Goal: Obtain resource: Obtain resource

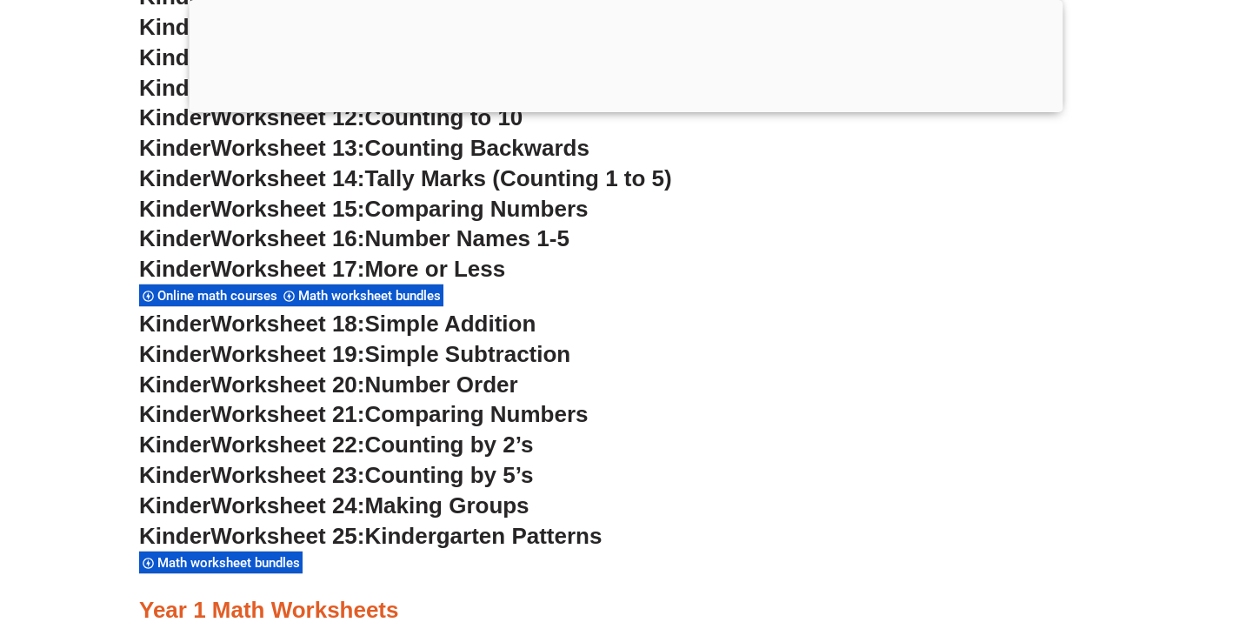
scroll to position [1241, 0]
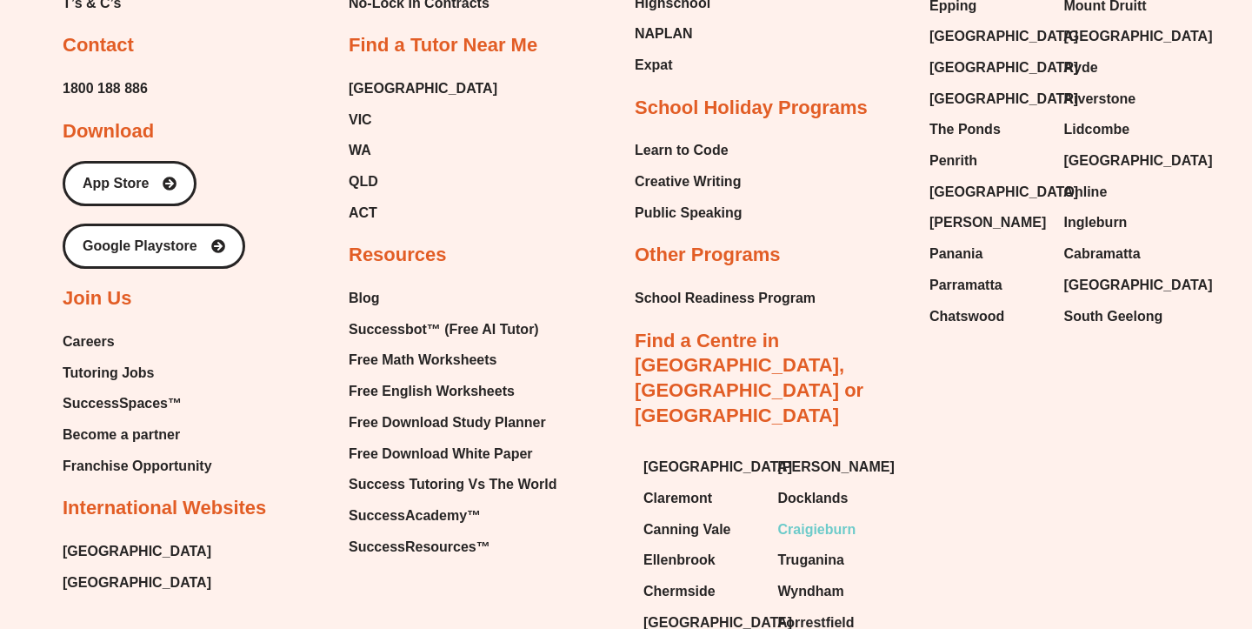
scroll to position [7346, 0]
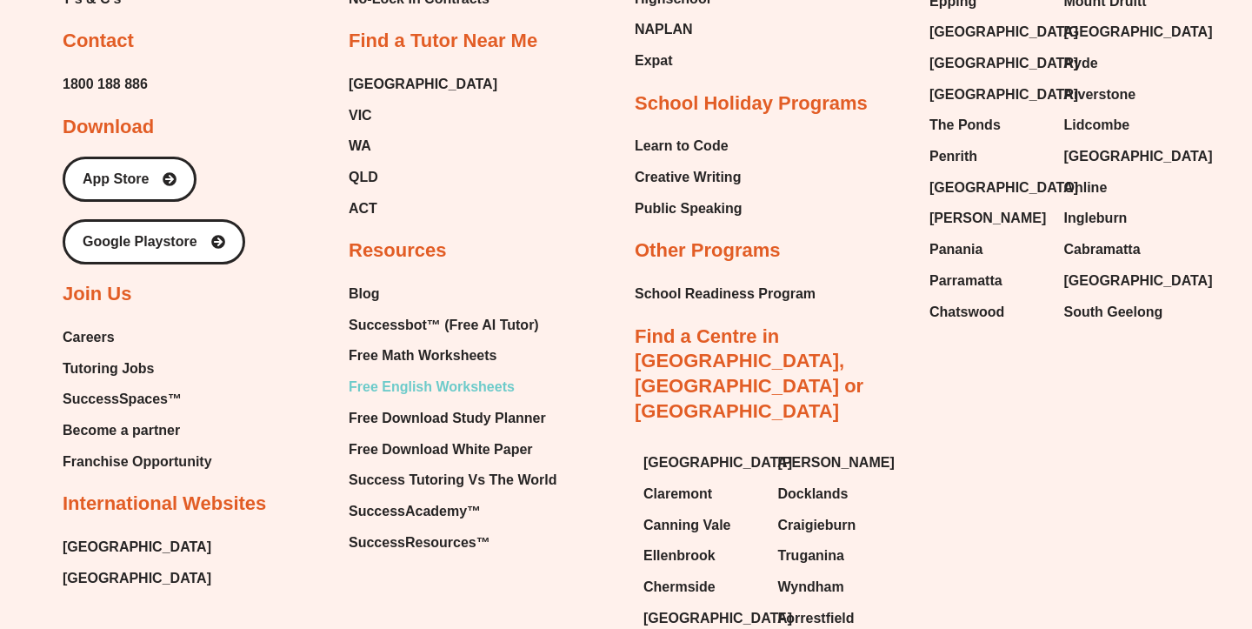
click at [477, 374] on span "Free English Worksheets" at bounding box center [432, 387] width 166 height 26
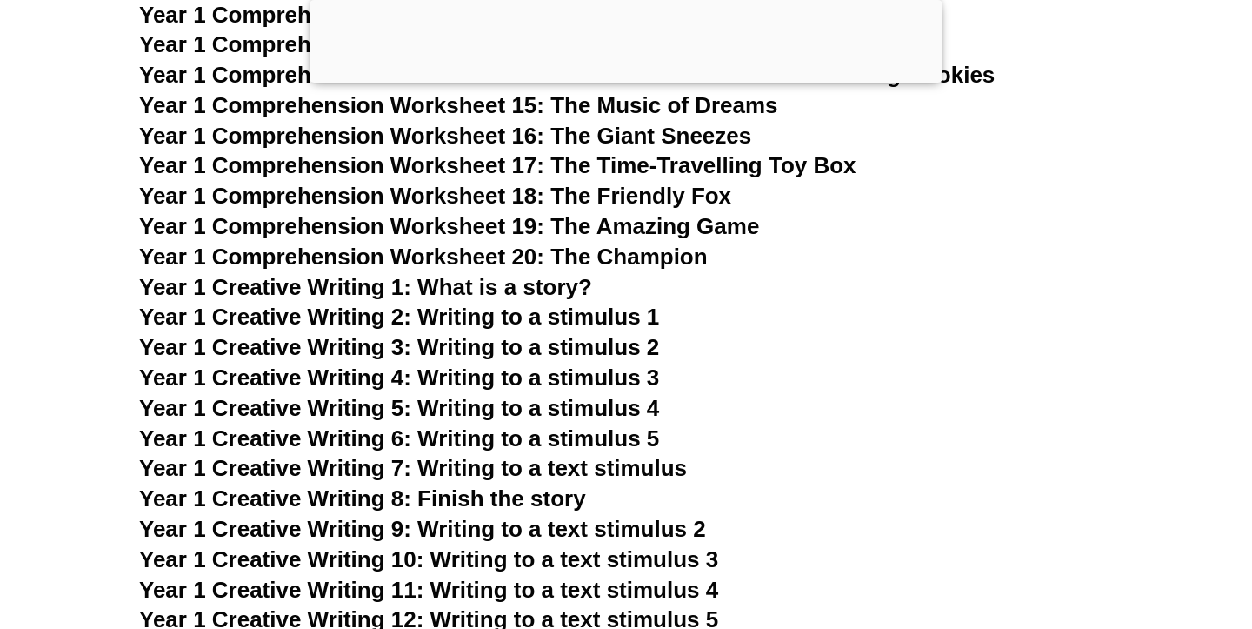
scroll to position [2747, 0]
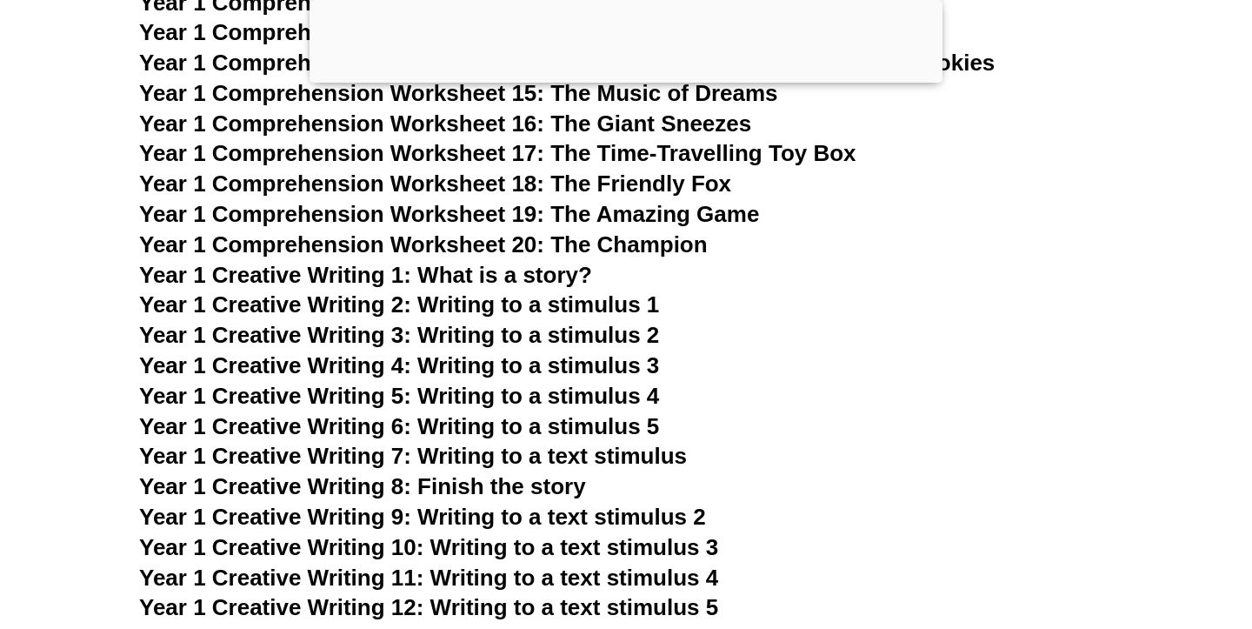
scroll to position [2764, 0]
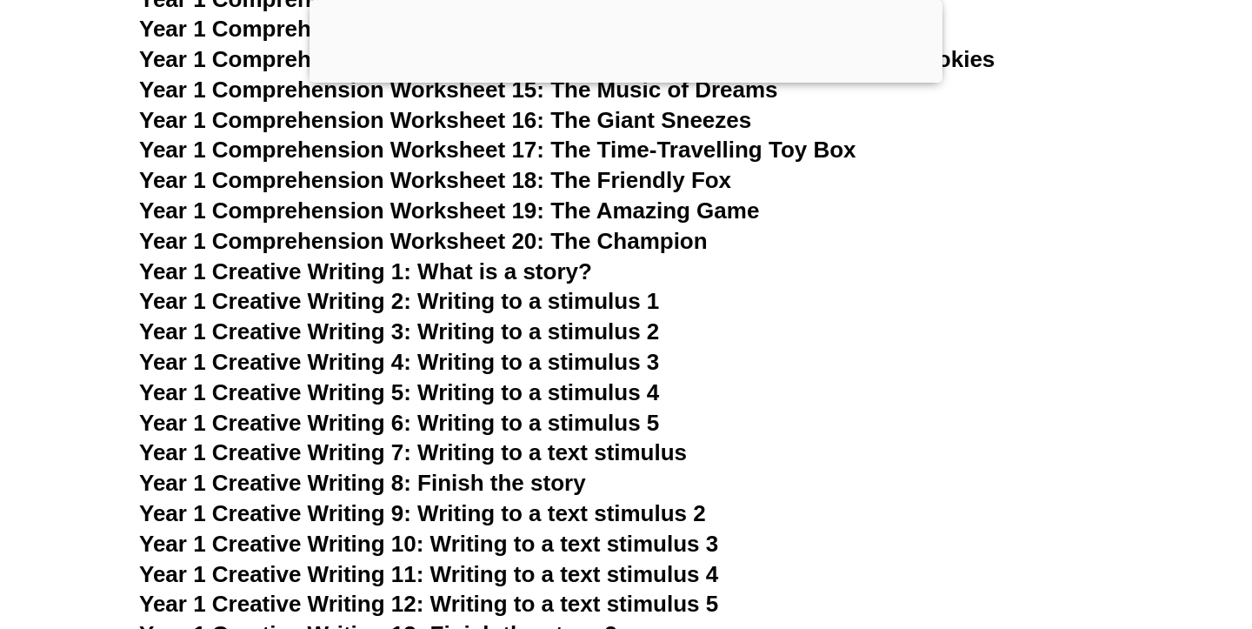
click at [537, 292] on span "Year 1 Creative Writing 2: Writing to a stimulus 1" at bounding box center [399, 301] width 520 height 26
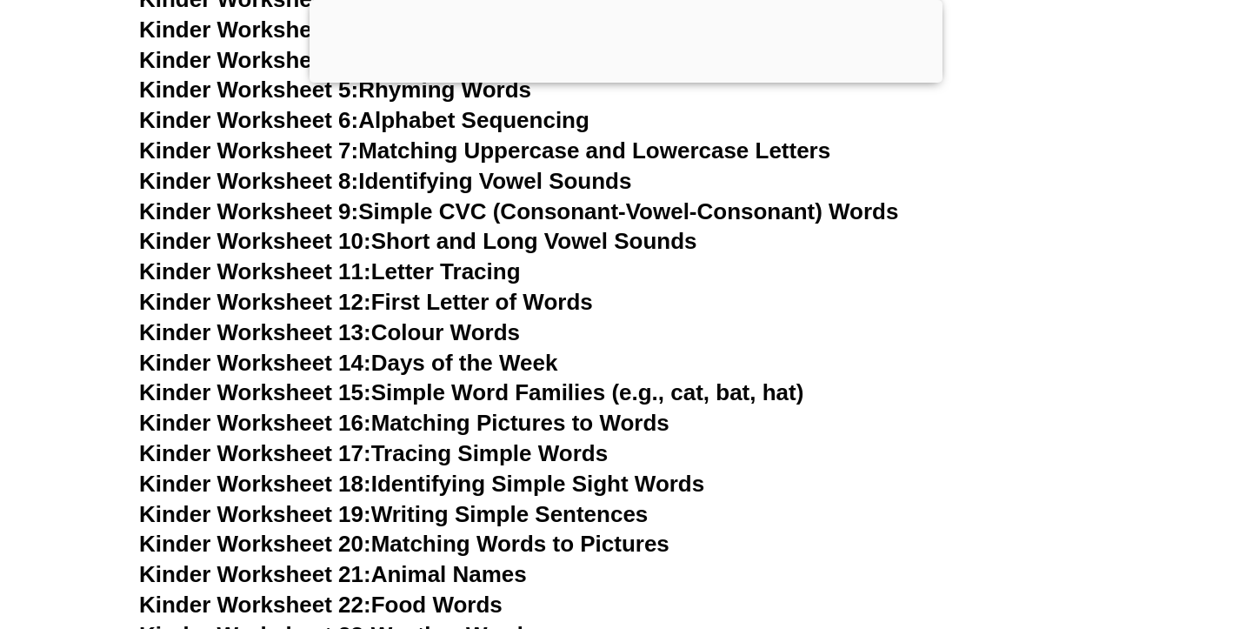
scroll to position [950, 0]
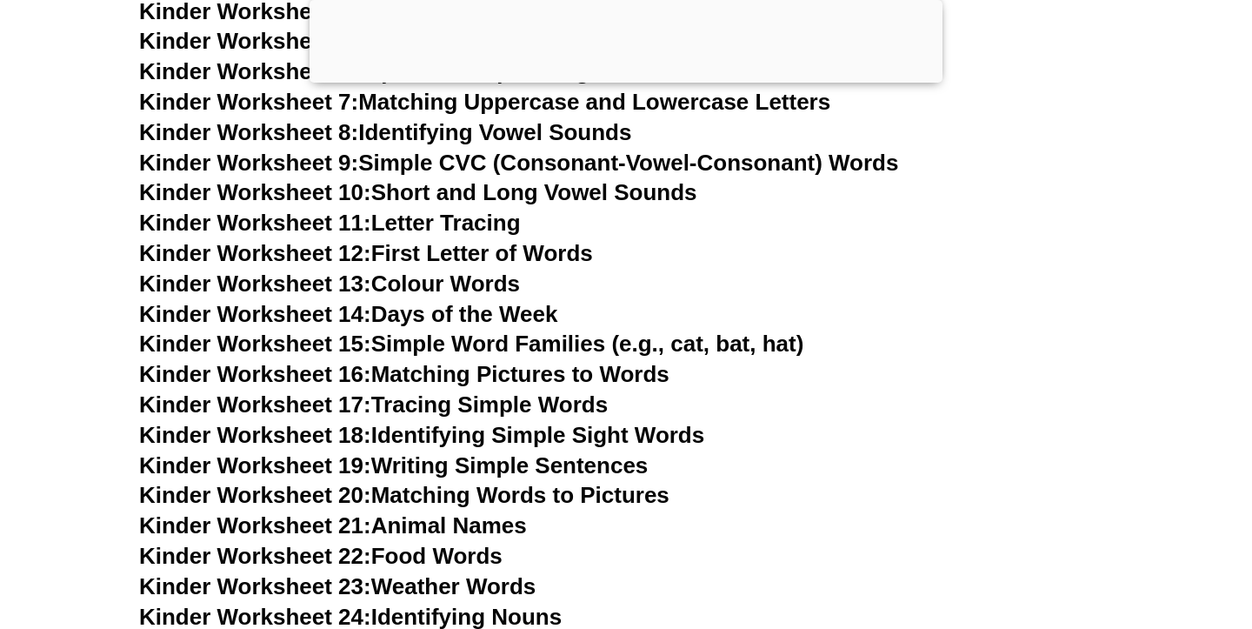
click at [460, 224] on link "Kinder Worksheet 11: Letter Tracing" at bounding box center [330, 223] width 382 height 26
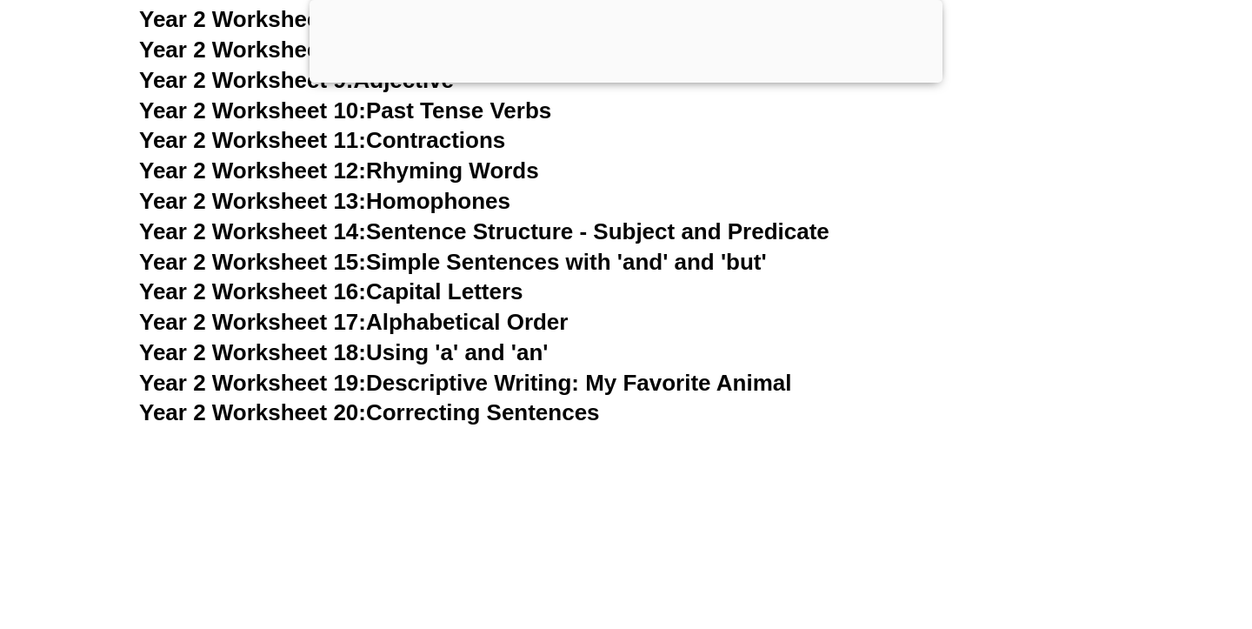
scroll to position [5141, 0]
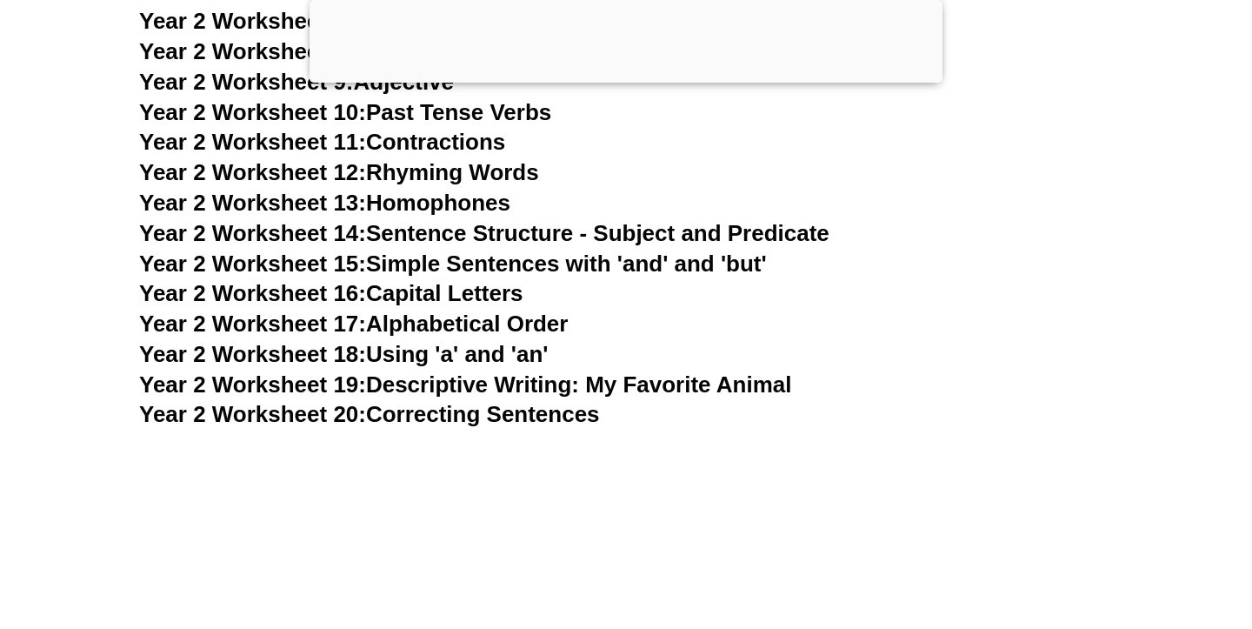
click at [505, 410] on link "Year 2 Worksheet 20: Correcting Sentences" at bounding box center [369, 414] width 461 height 26
